Goal: Task Accomplishment & Management: Manage account settings

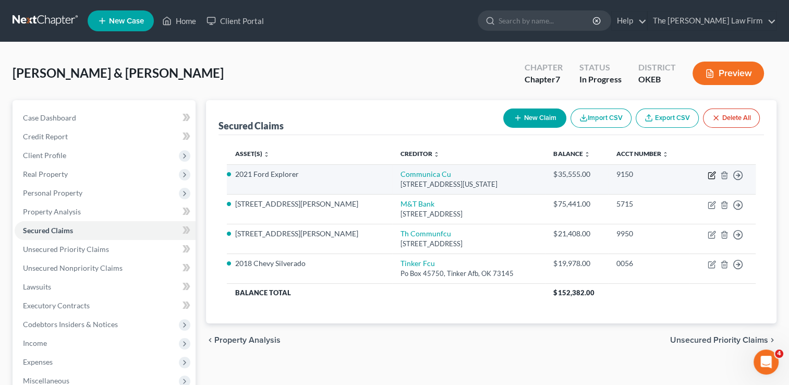
click at [712, 176] on icon "button" at bounding box center [711, 175] width 8 height 8
select select "37"
select select "3"
select select "0"
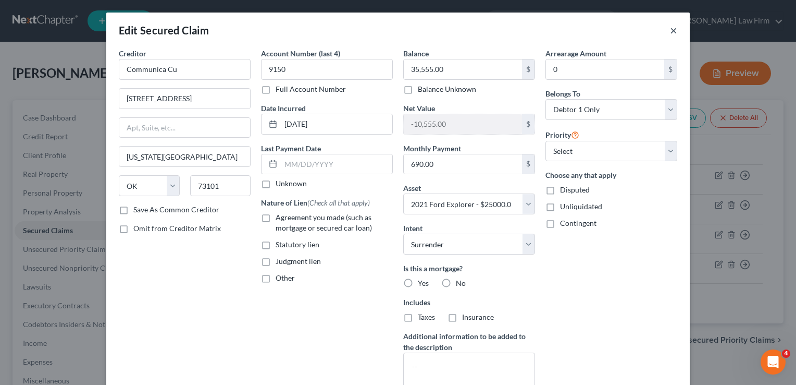
click at [672, 30] on button "×" at bounding box center [673, 30] width 7 height 13
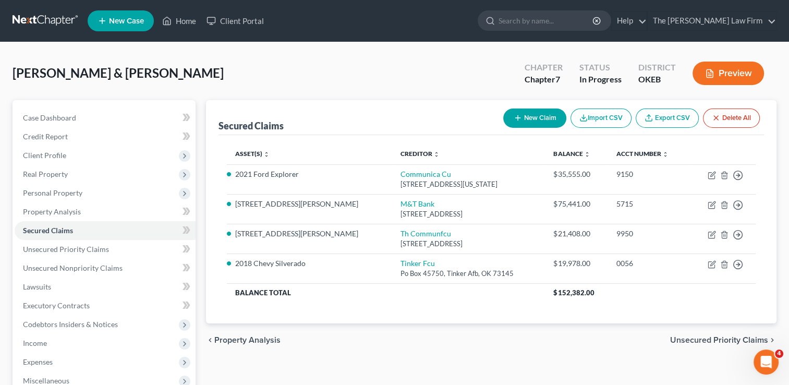
click at [42, 17] on link at bounding box center [46, 20] width 67 height 19
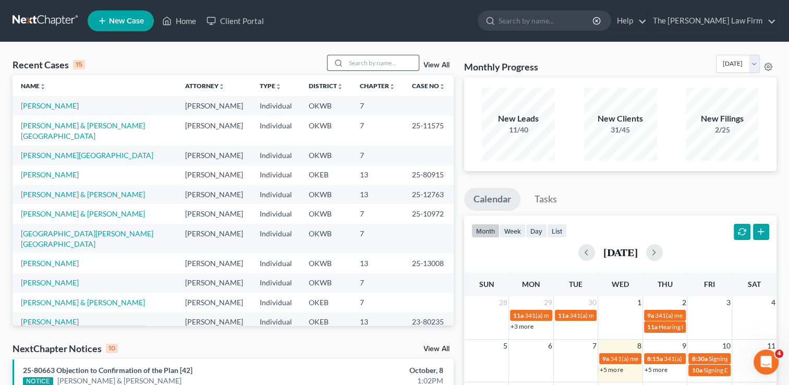
click at [365, 66] on input "search" at bounding box center [382, 62] width 73 height 15
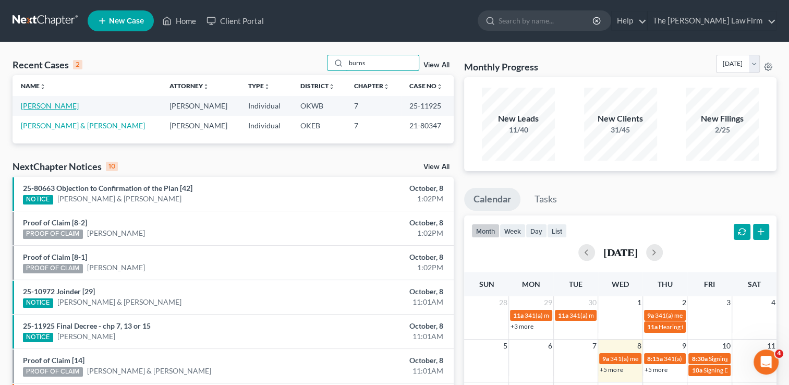
type input "burns"
click at [42, 105] on link "Burns, Nicole" at bounding box center [50, 105] width 58 height 9
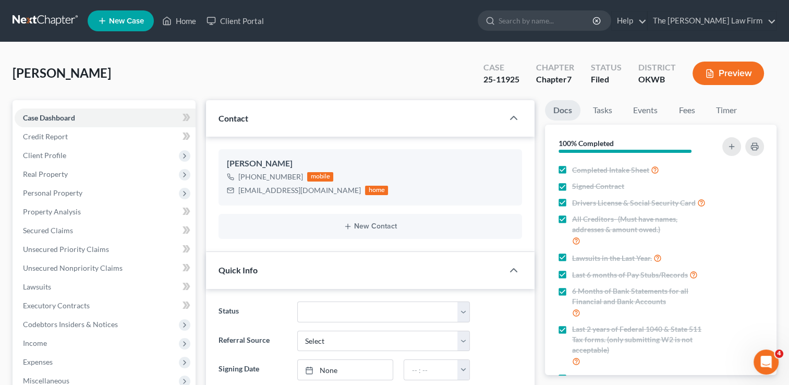
scroll to position [976, 0]
click at [327, 314] on select "Discharged Dismissed Filed Info Sent In Progress Lead Lost Lead Ready to File R…" at bounding box center [383, 311] width 173 height 21
select select "0"
click at [297, 301] on select "Discharged Dismissed Filed Info Sent In Progress Lead Lost Lead Ready to File R…" at bounding box center [383, 311] width 173 height 21
click at [36, 18] on link at bounding box center [46, 20] width 67 height 19
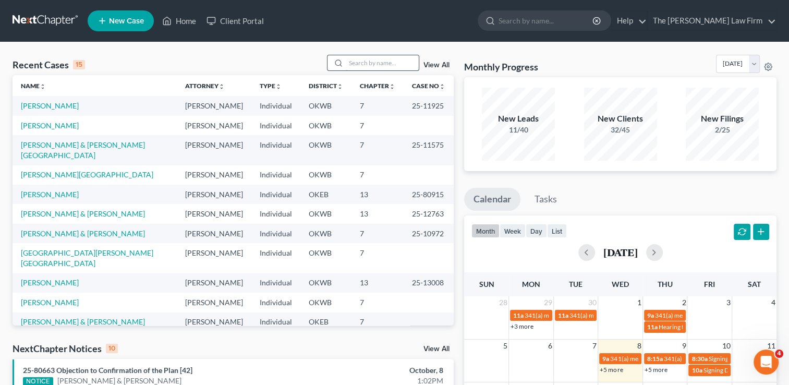
click at [386, 60] on input "search" at bounding box center [382, 62] width 73 height 15
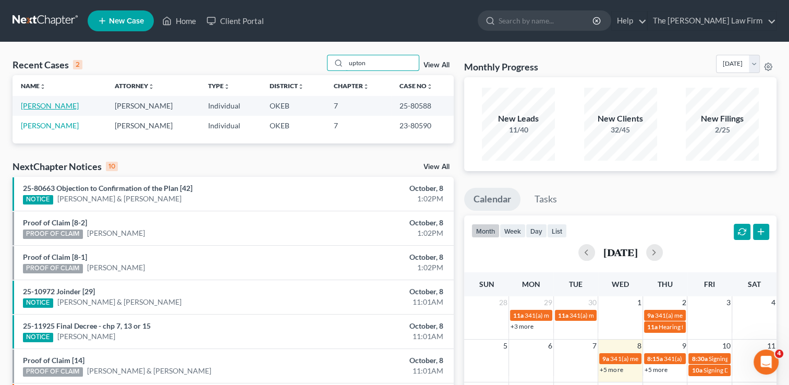
type input "upton"
click at [52, 103] on link "Upton, Wesley" at bounding box center [50, 105] width 58 height 9
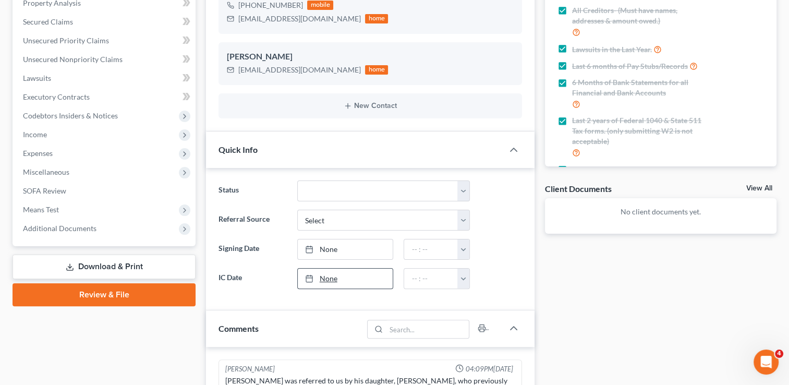
scroll to position [361, 0]
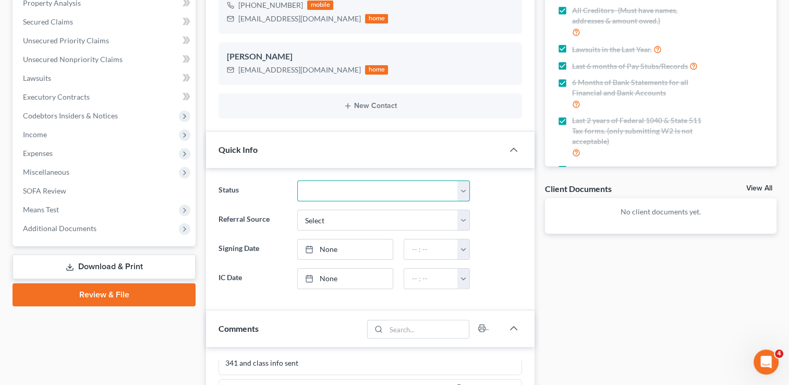
click at [348, 191] on select "Discharged Dismissed Filed Info Sent In Progress Lead Lost Lead Ready to File R…" at bounding box center [383, 190] width 173 height 21
select select "0"
click at [297, 180] on select "Discharged Dismissed Filed Info Sent In Progress Lead Lost Lead Ready to File R…" at bounding box center [383, 190] width 173 height 21
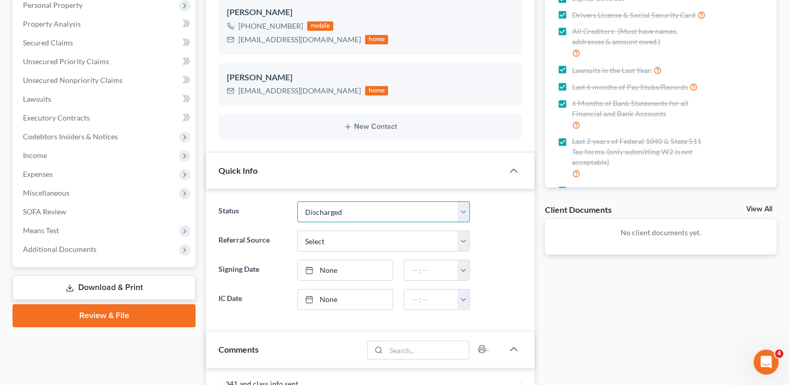
scroll to position [0, 0]
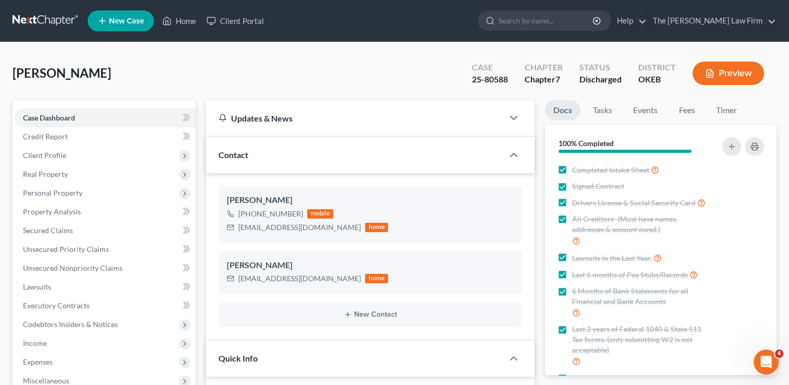
click at [52, 18] on link at bounding box center [46, 20] width 67 height 19
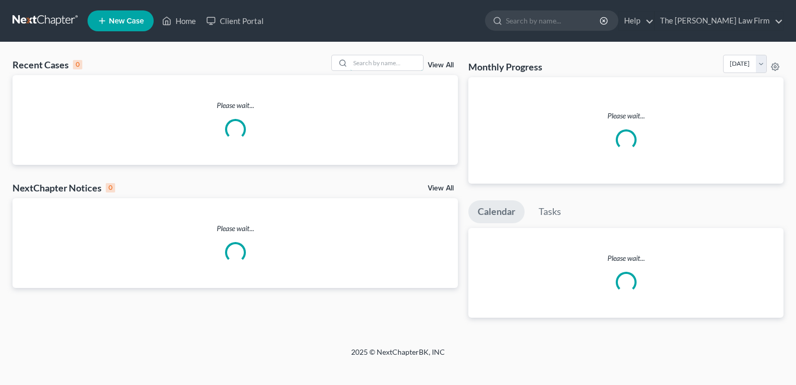
click at [372, 64] on input "search" at bounding box center [386, 62] width 73 height 15
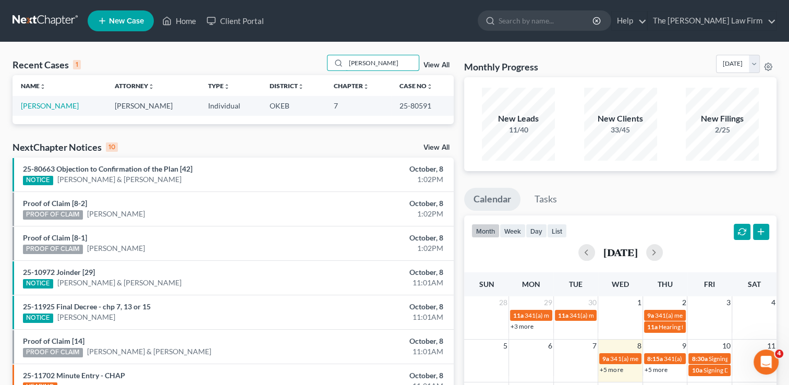
type input "walkup"
click at [56, 105] on link "Walkup, Kathryn" at bounding box center [50, 105] width 58 height 9
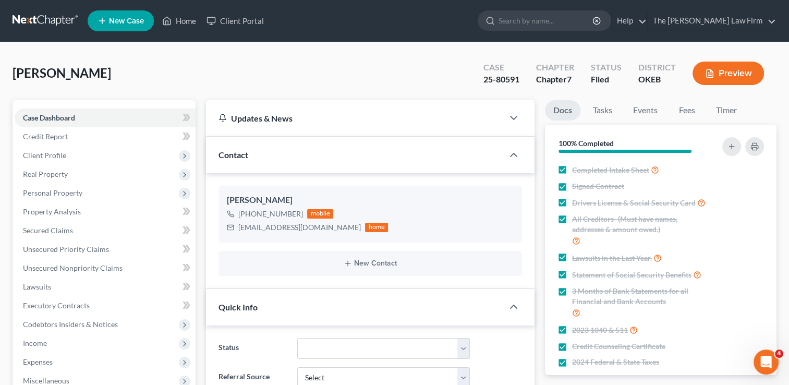
scroll to position [104, 0]
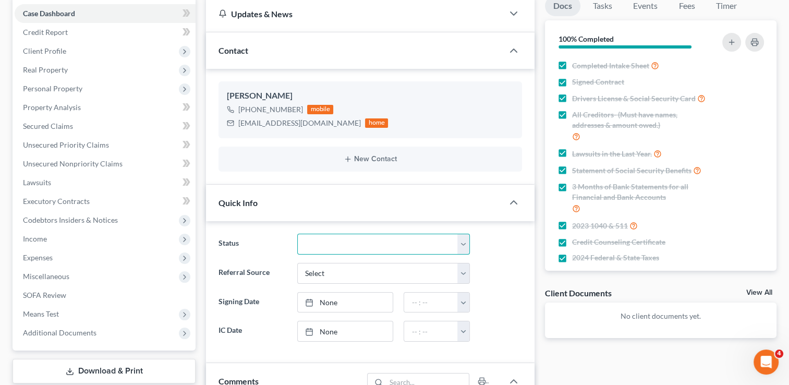
click at [433, 243] on select "Discharged Dismissed Filed Info Sent In Progress Lead Lost Lead Ready to File R…" at bounding box center [383, 243] width 173 height 21
select select "0"
click at [297, 233] on select "Discharged Dismissed Filed Info Sent In Progress Lead Lost Lead Ready to File R…" at bounding box center [383, 243] width 173 height 21
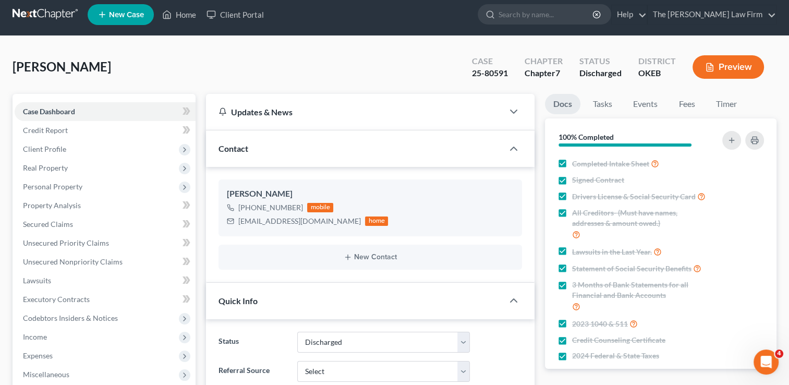
scroll to position [0, 0]
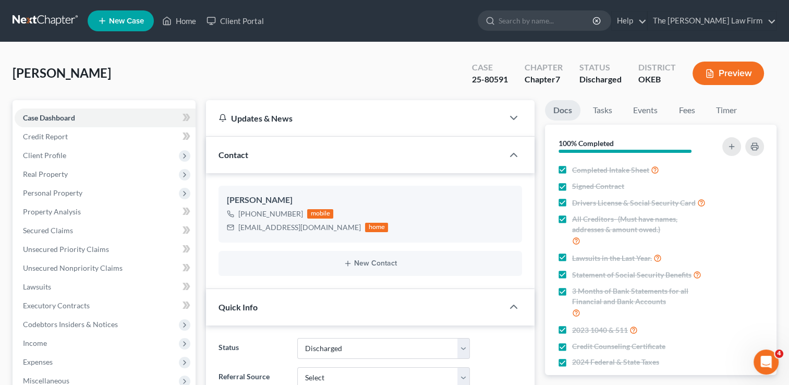
click at [48, 20] on link at bounding box center [46, 20] width 67 height 19
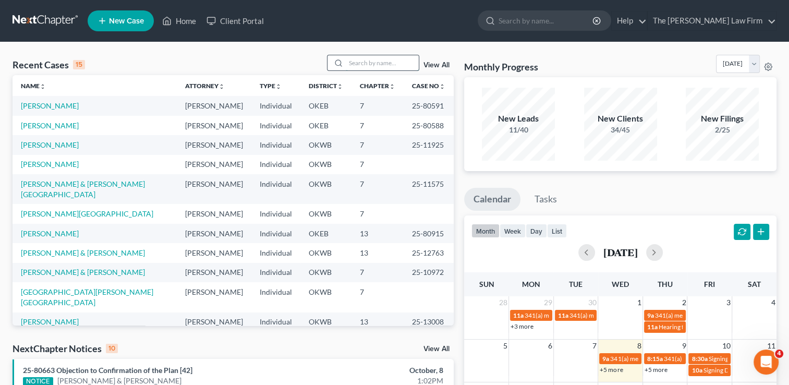
click at [383, 66] on input "search" at bounding box center [382, 62] width 73 height 15
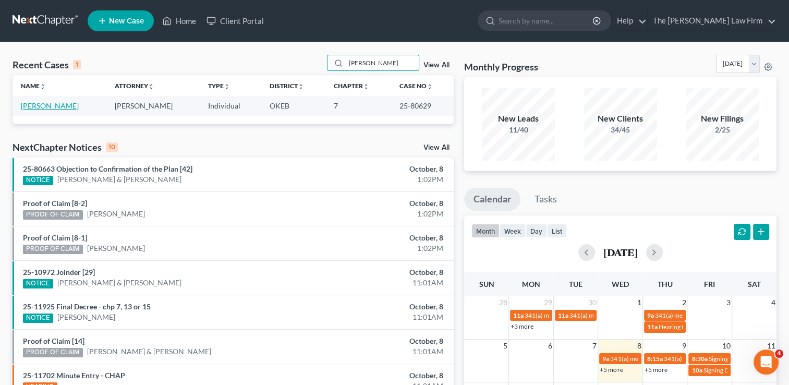
type input "beasley"
click at [48, 105] on link "[PERSON_NAME]" at bounding box center [50, 105] width 58 height 9
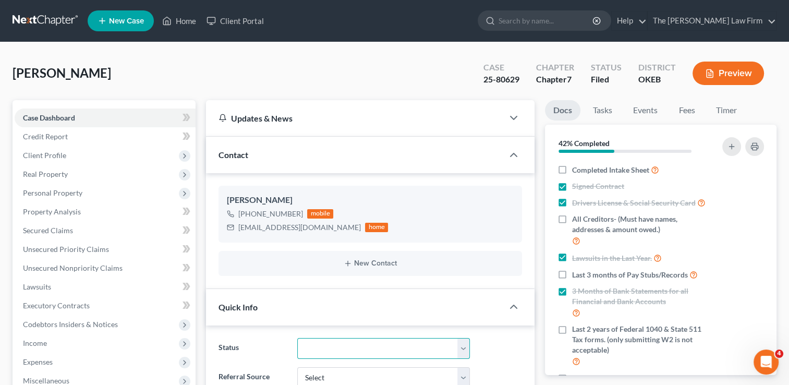
click at [340, 350] on select "Discharged Dismissed Filed Info Sent In Progress Lead Lost Lead Ready to File R…" at bounding box center [383, 348] width 173 height 21
select select "0"
click at [297, 338] on select "Discharged Dismissed Filed Info Sent In Progress Lead Lost Lead Ready to File R…" at bounding box center [383, 348] width 173 height 21
click at [48, 21] on link at bounding box center [46, 20] width 67 height 19
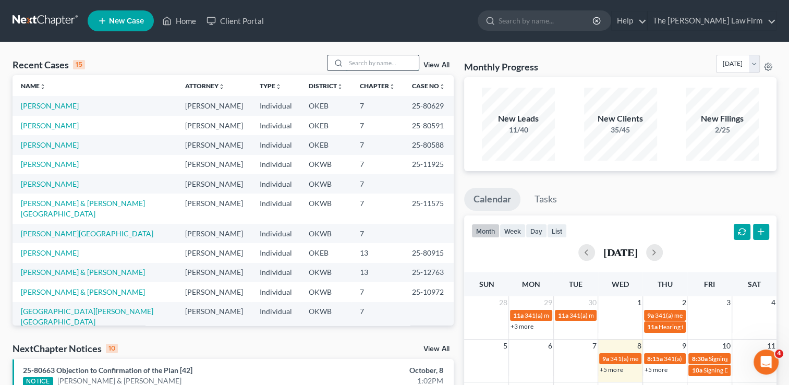
click at [354, 60] on input "search" at bounding box center [382, 62] width 73 height 15
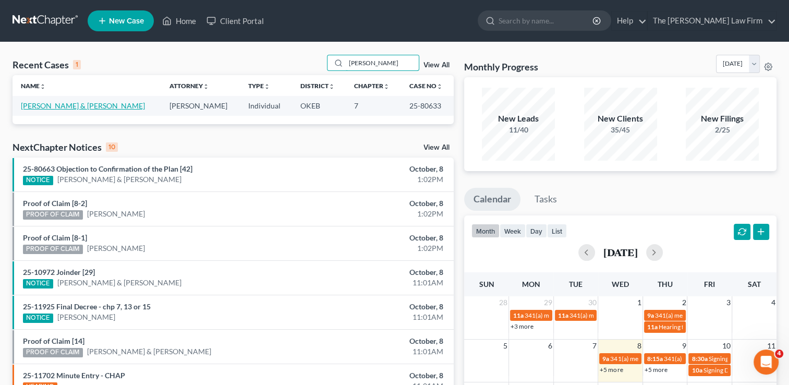
type input "[PERSON_NAME]"
click at [65, 105] on link "[PERSON_NAME] & [PERSON_NAME]" at bounding box center [83, 105] width 124 height 9
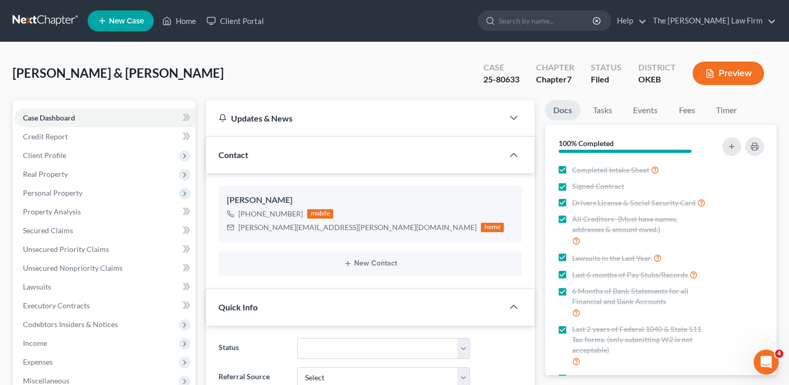
scroll to position [1239, 0]
click at [344, 343] on select "Discharged Dismissed Filed Info Sent In Progress Lead Lost Lead Ready to File R…" at bounding box center [383, 348] width 173 height 21
select select "0"
click at [297, 338] on select "Discharged Dismissed Filed Info Sent In Progress Lead Lost Lead Ready to File R…" at bounding box center [383, 348] width 173 height 21
click at [41, 20] on link at bounding box center [46, 20] width 67 height 19
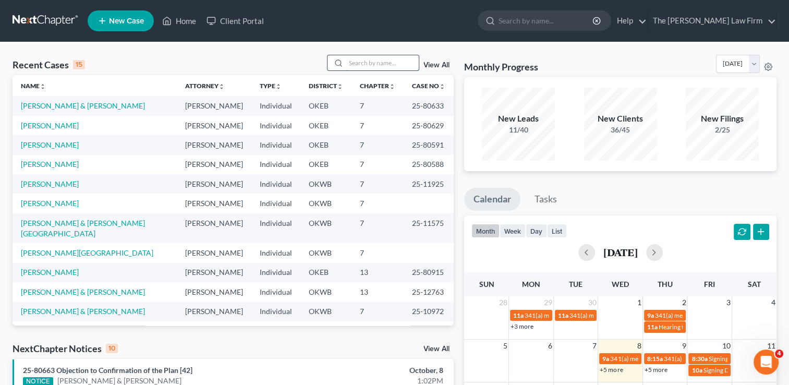
click at [387, 65] on input "search" at bounding box center [382, 62] width 73 height 15
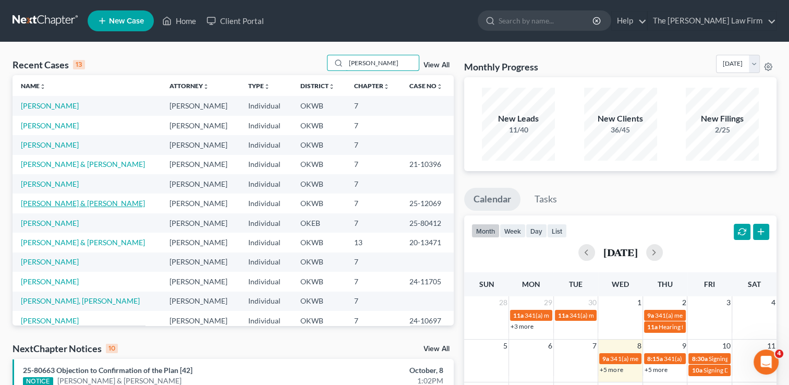
type input "[PERSON_NAME]"
click at [78, 203] on link "[PERSON_NAME] & [PERSON_NAME]" at bounding box center [83, 203] width 124 height 9
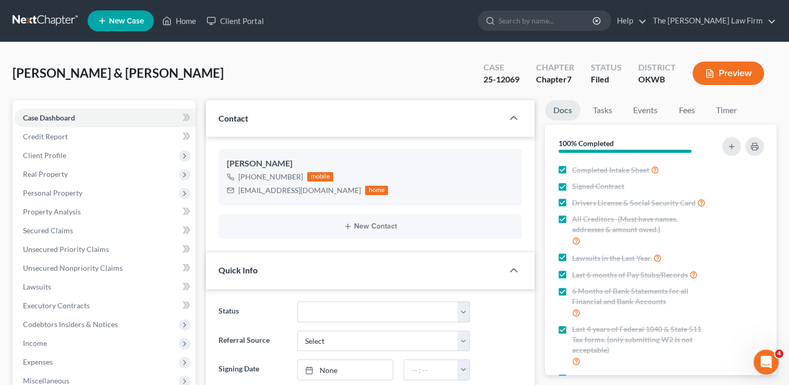
scroll to position [1739, 0]
click at [334, 309] on select "Discharged Dismissed Filed Info Sent In Progress Lead Lost Lead Ready to File R…" at bounding box center [383, 311] width 173 height 21
select select "0"
click at [297, 301] on select "Discharged Dismissed Filed Info Sent In Progress Lead Lost Lead Ready to File R…" at bounding box center [383, 311] width 173 height 21
click at [44, 18] on link at bounding box center [46, 20] width 67 height 19
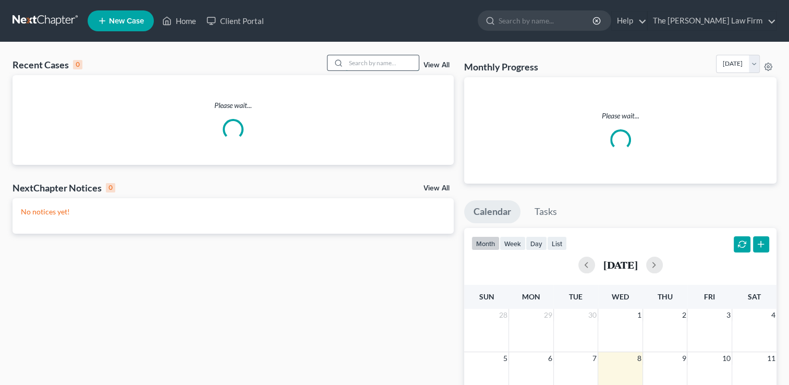
click at [378, 65] on input "search" at bounding box center [382, 62] width 73 height 15
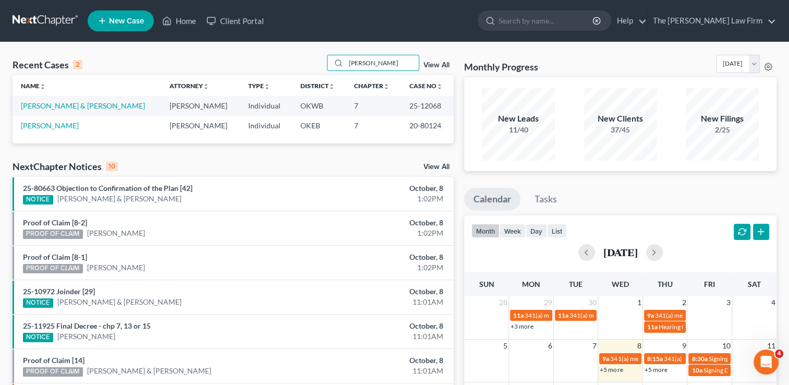
type input "Strickland"
click at [76, 105] on link "Strickland, Baruck & Samantha" at bounding box center [83, 105] width 124 height 9
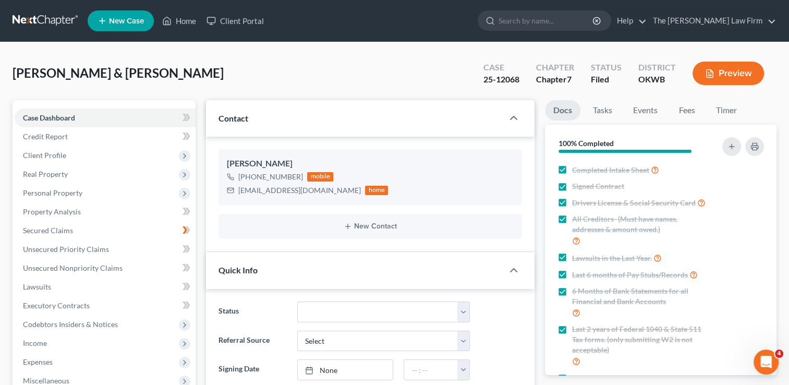
scroll to position [730, 0]
click at [449, 312] on select "Discharged Dismissed Filed Info Sent In Progress Lead Lost Lead Ready to File R…" at bounding box center [383, 311] width 173 height 21
select select "0"
click at [297, 301] on select "Discharged Dismissed Filed Info Sent In Progress Lead Lost Lead Ready to File R…" at bounding box center [383, 311] width 173 height 21
click at [39, 21] on link at bounding box center [46, 20] width 67 height 19
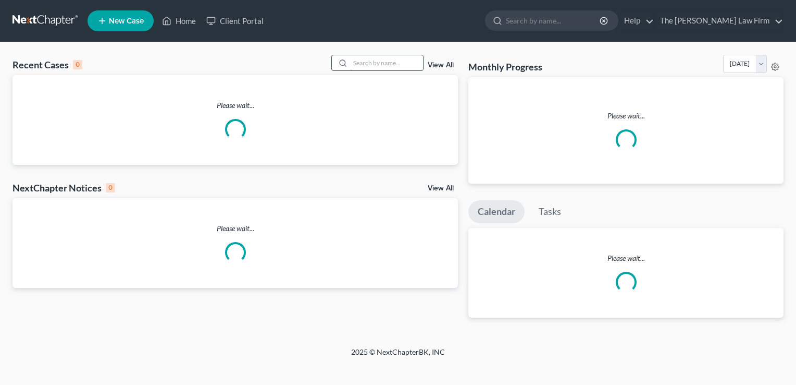
click at [385, 60] on input "search" at bounding box center [386, 62] width 73 height 15
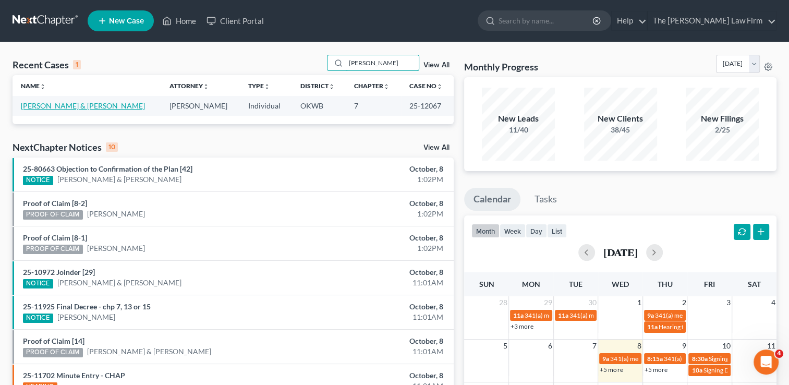
type input "williams, loye"
click at [70, 105] on link "[PERSON_NAME] & [PERSON_NAME]" at bounding box center [83, 105] width 124 height 9
select select "4"
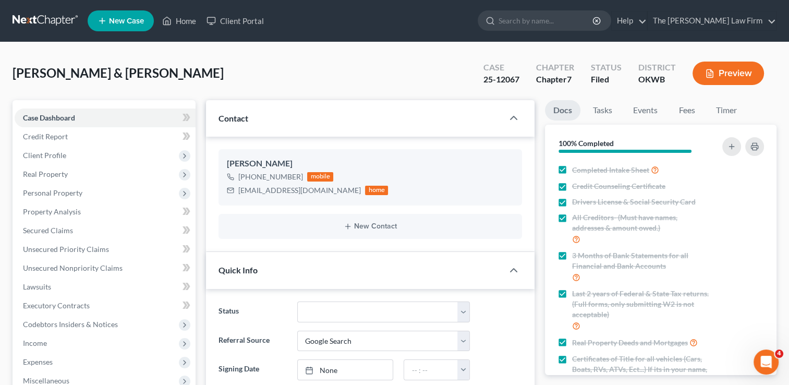
scroll to position [811, 0]
click at [344, 312] on select "Discharged Dismissed Filed Info Sent In Progress Lead Lost Lead Ready to File R…" at bounding box center [383, 311] width 173 height 21
select select "0"
click at [297, 301] on select "Discharged Dismissed Filed Info Sent In Progress Lead Lost Lead Ready to File R…" at bounding box center [383, 311] width 173 height 21
click at [53, 21] on link at bounding box center [46, 20] width 67 height 19
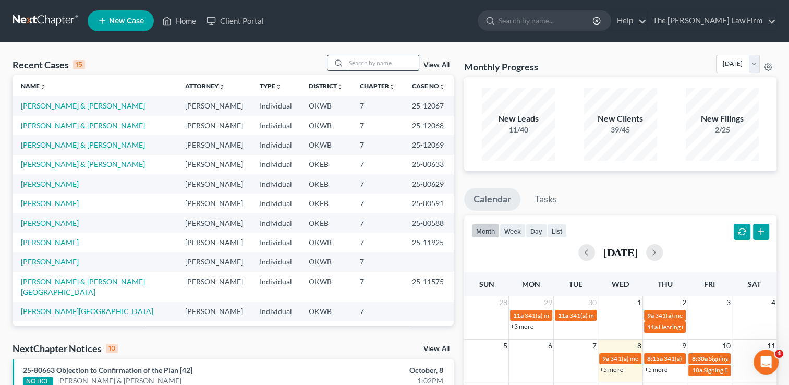
click at [377, 61] on input "search" at bounding box center [382, 62] width 73 height 15
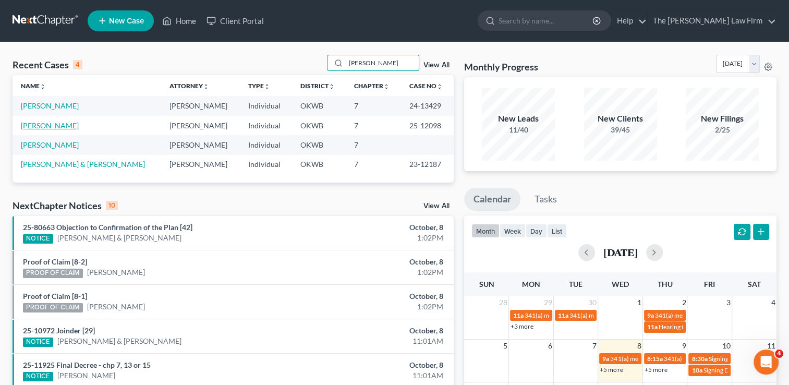
type input "[PERSON_NAME]"
click at [48, 126] on link "[PERSON_NAME]" at bounding box center [50, 125] width 58 height 9
select select "3"
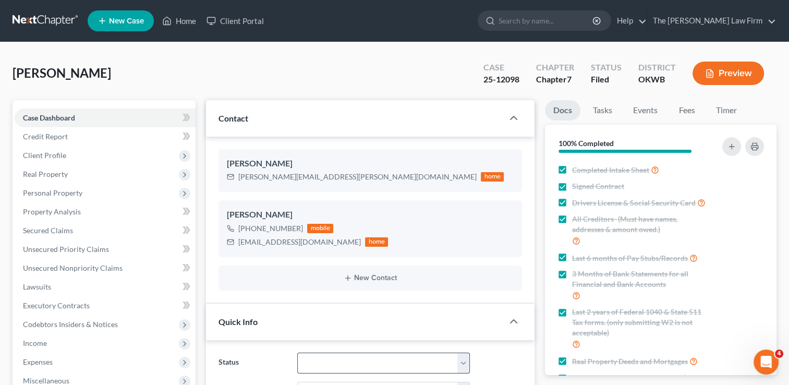
scroll to position [797, 0]
click at [384, 359] on select "Discharged Dismissed Filed Info Sent In Progress Lead Lost Lead Ready to File R…" at bounding box center [383, 362] width 173 height 21
select select "0"
click at [297, 352] on select "Discharged Dismissed Filed Info Sent In Progress Lead Lost Lead Ready to File R…" at bounding box center [383, 362] width 173 height 21
click at [51, 15] on link at bounding box center [46, 20] width 67 height 19
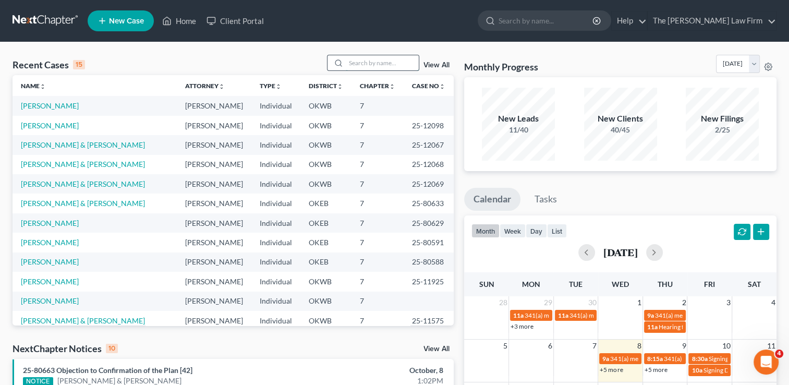
click at [386, 59] on input "search" at bounding box center [382, 62] width 73 height 15
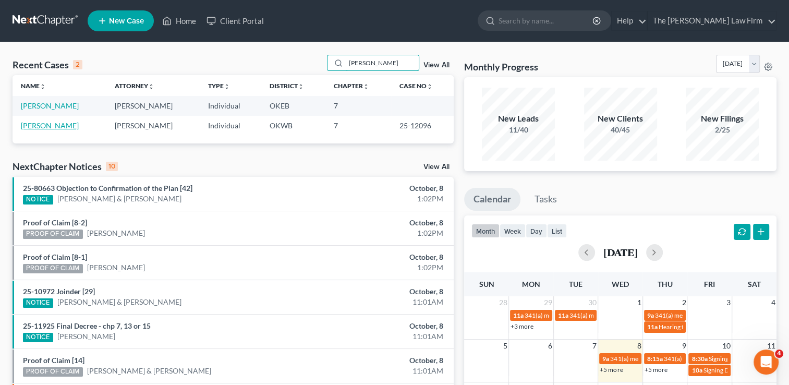
type input "[PERSON_NAME]"
click at [56, 124] on link "[PERSON_NAME]" at bounding box center [50, 125] width 58 height 9
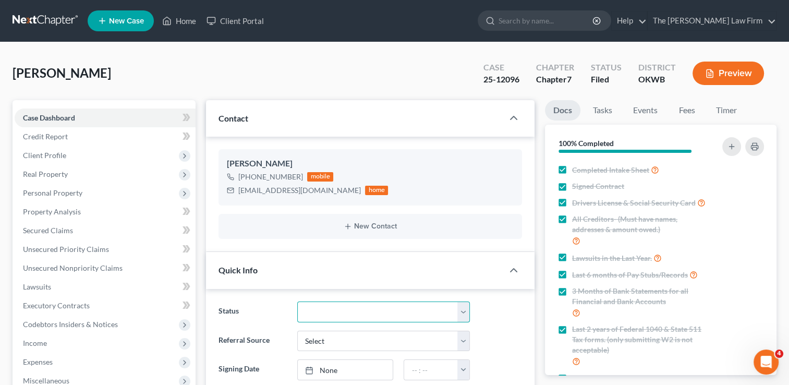
click at [341, 308] on select "Discharged Dismissed Filed Info Sent In Progress Lead Lost Lead Ready to File R…" at bounding box center [383, 311] width 173 height 21
select select "0"
click at [297, 301] on select "Discharged Dismissed Filed Info Sent In Progress Lead Lost Lead Ready to File R…" at bounding box center [383, 311] width 173 height 21
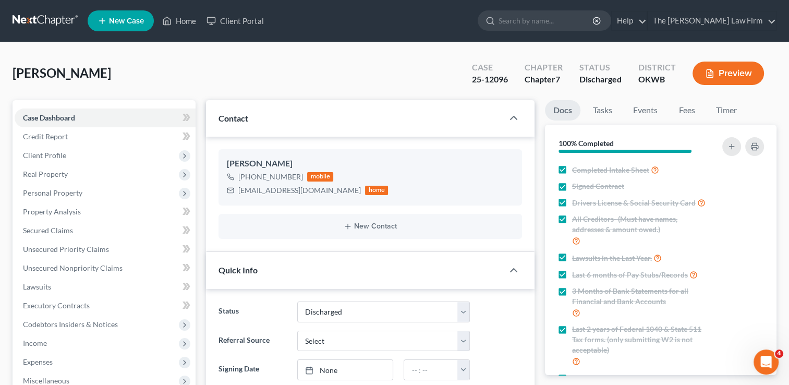
click at [398, 71] on div "Spradlin, Blake Upgraded Case 25-12096 Chapter Chapter 7 Status Discharged Dist…" at bounding box center [395, 77] width 764 height 45
click at [41, 18] on link at bounding box center [46, 20] width 67 height 19
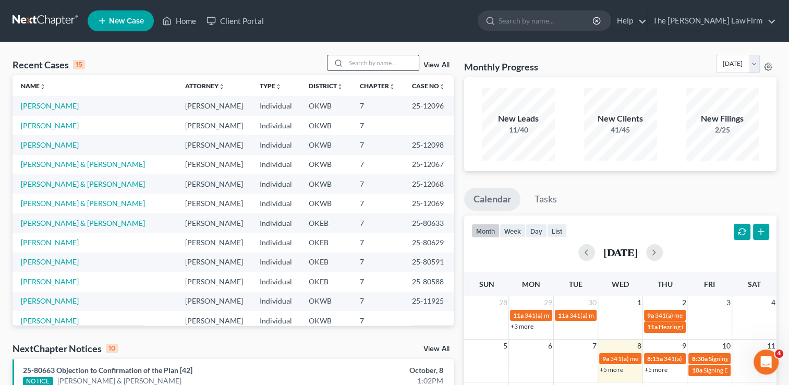
click at [391, 65] on input "search" at bounding box center [382, 62] width 73 height 15
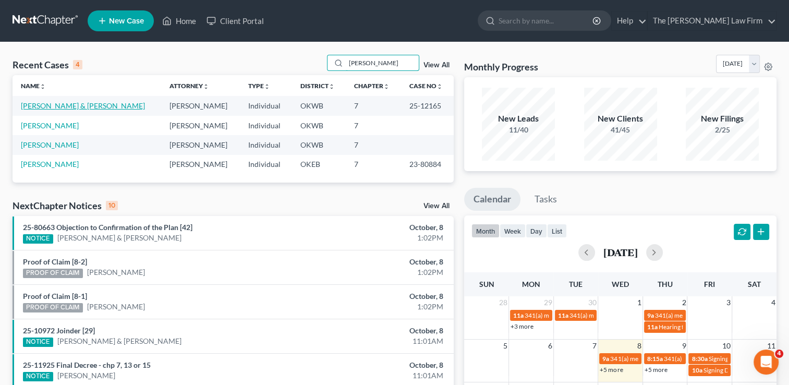
type input "watts"
click at [62, 104] on link "[PERSON_NAME] & [PERSON_NAME]" at bounding box center [83, 105] width 124 height 9
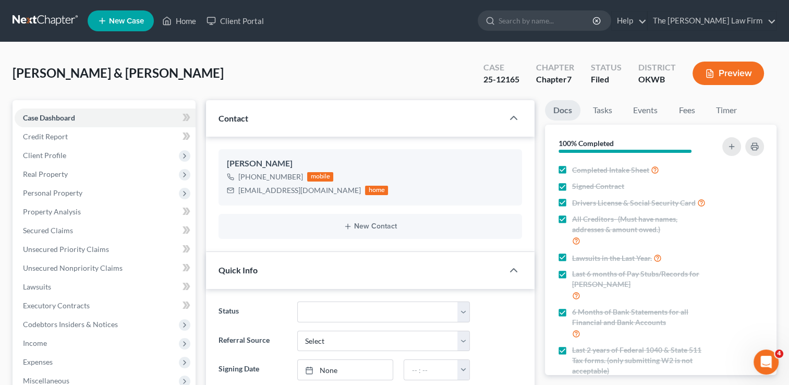
scroll to position [1442, 0]
click at [33, 23] on link at bounding box center [46, 20] width 67 height 19
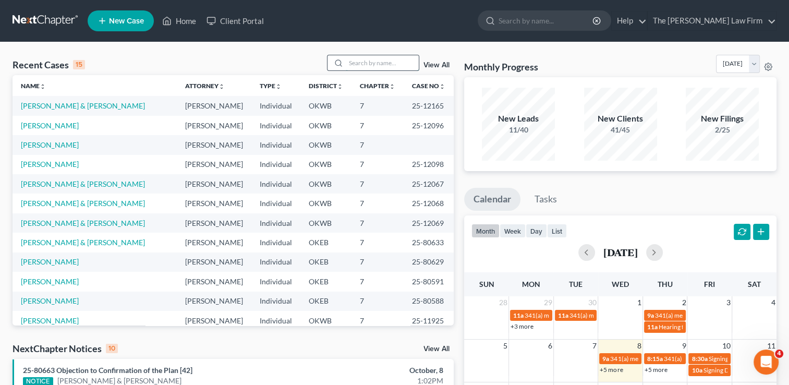
click at [369, 62] on input "search" at bounding box center [382, 62] width 73 height 15
type input "[PERSON_NAME]"
